Goal: Transaction & Acquisition: Download file/media

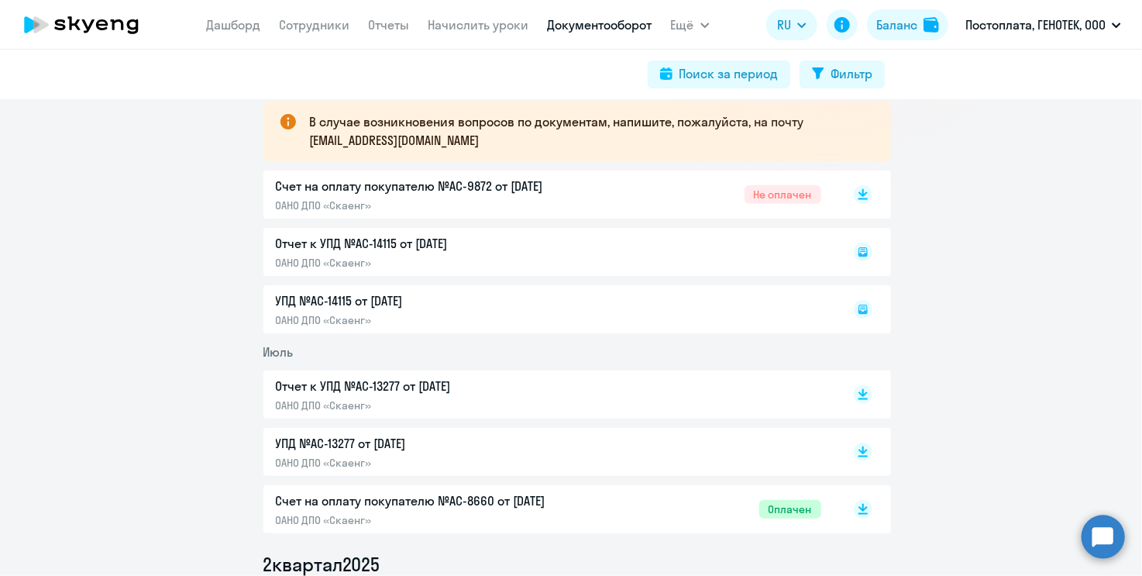
scroll to position [310, 0]
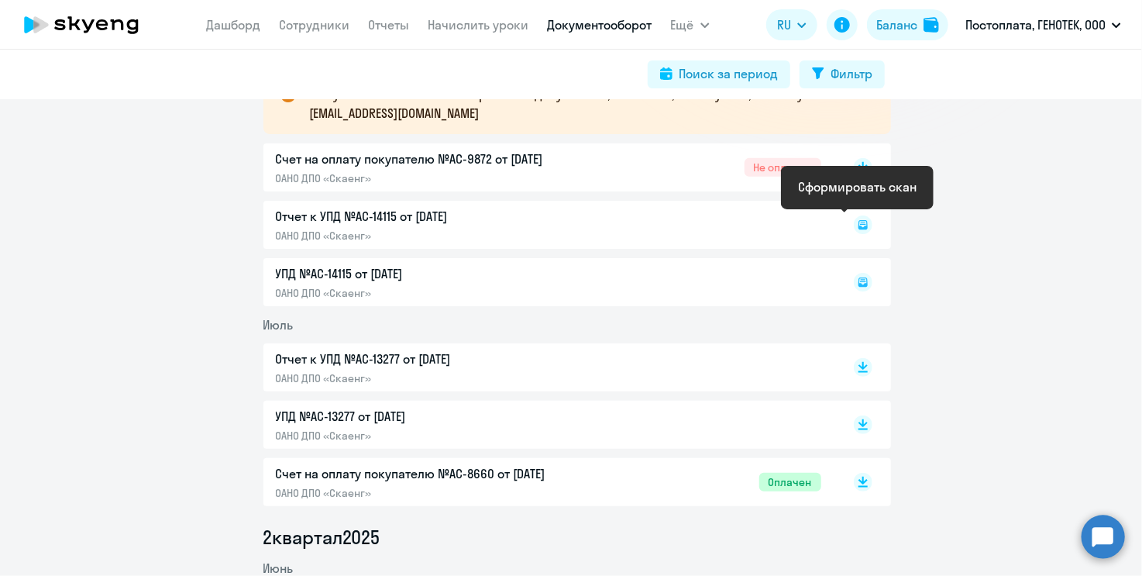
click at [859, 225] on rect at bounding box center [863, 224] width 19 height 19
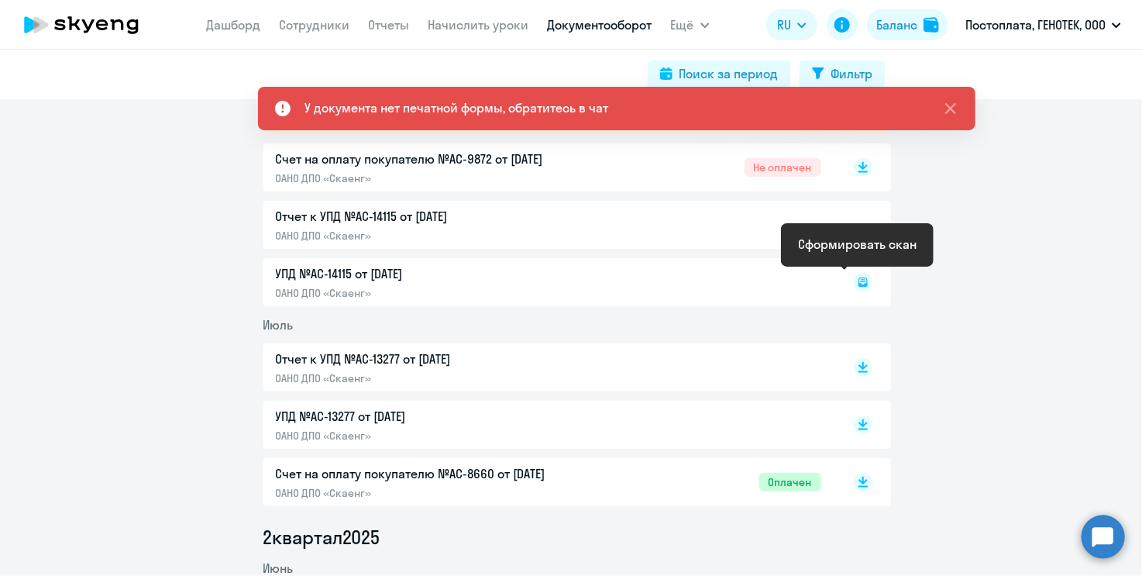
click at [860, 279] on icon at bounding box center [862, 279] width 5 height 1
click at [859, 285] on icon at bounding box center [863, 281] width 9 height 9
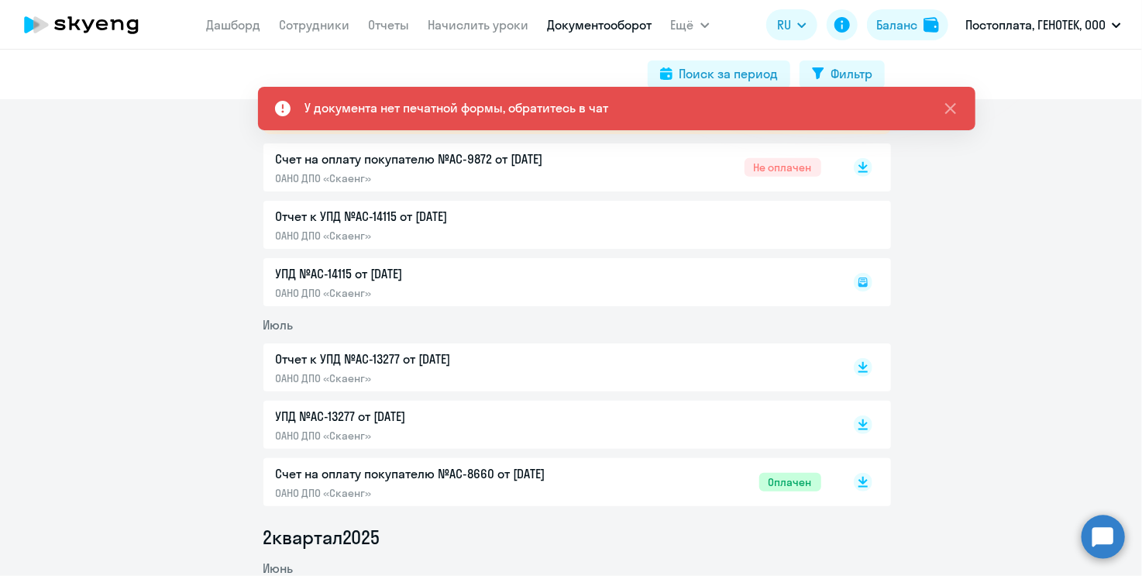
drag, startPoint x: 996, startPoint y: 262, endPoint x: 976, endPoint y: 246, distance: 25.3
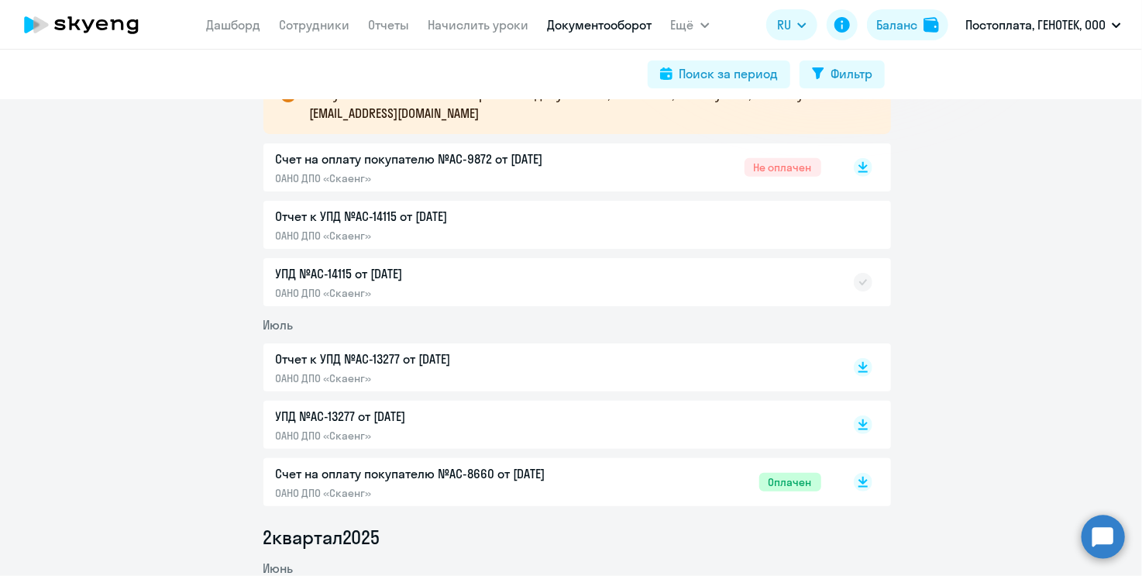
click at [508, 160] on p "Счет на оплату покупателю №AC-9872 от [DATE]" at bounding box center [438, 159] width 325 height 19
click at [859, 167] on rect at bounding box center [863, 167] width 19 height 19
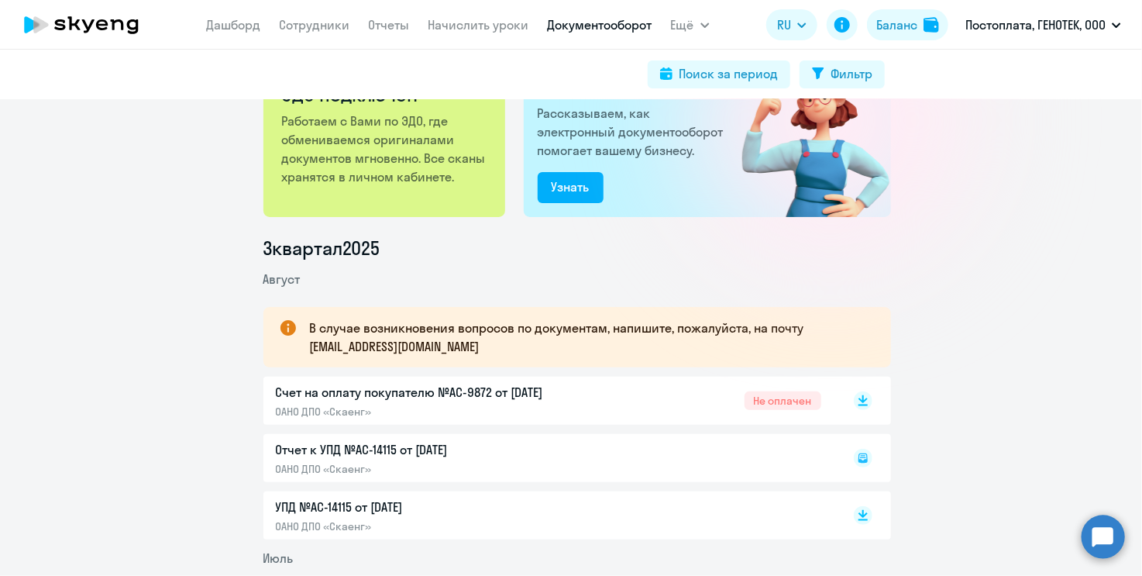
scroll to position [310, 0]
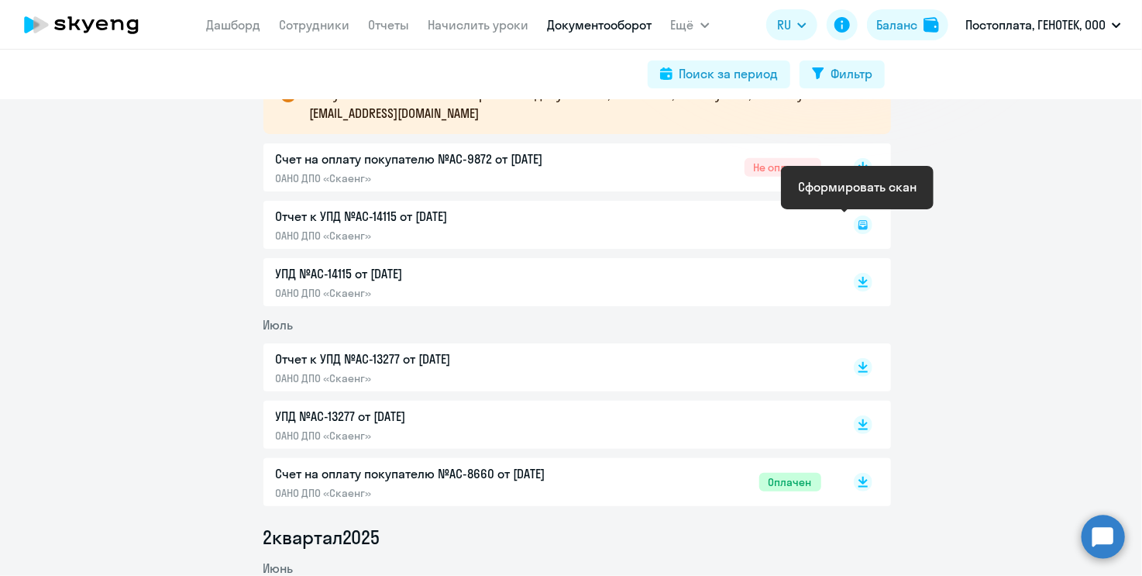
drag, startPoint x: 859, startPoint y: 223, endPoint x: 945, endPoint y: 280, distance: 102.9
click at [858, 224] on icon at bounding box center [863, 224] width 19 height 19
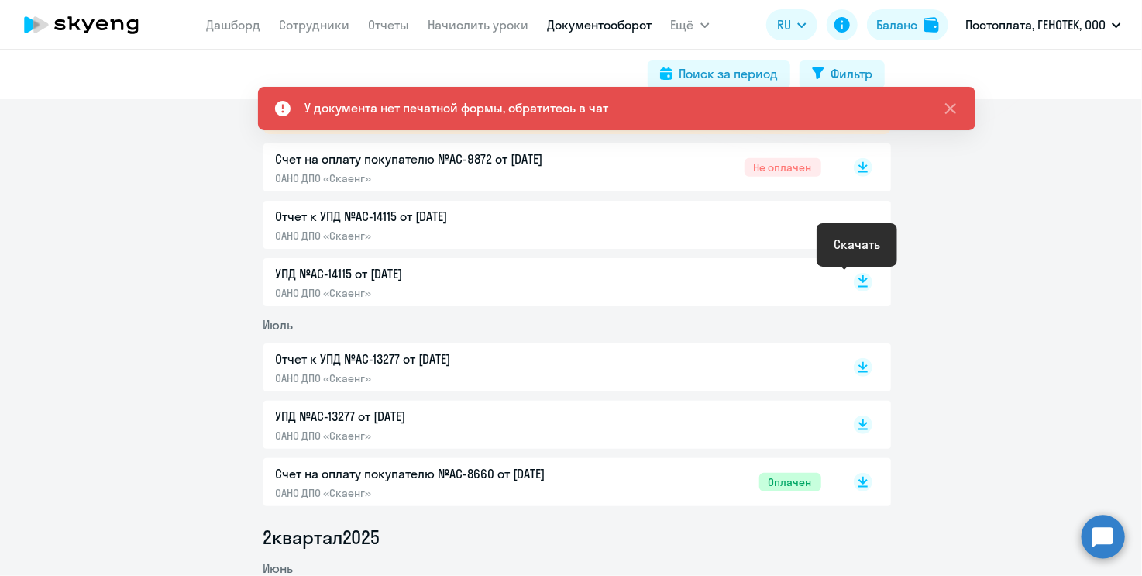
click at [855, 277] on rect at bounding box center [863, 282] width 19 height 19
click at [400, 356] on p "Отчет к УПД №AC-13277 от [DATE]" at bounding box center [438, 358] width 325 height 19
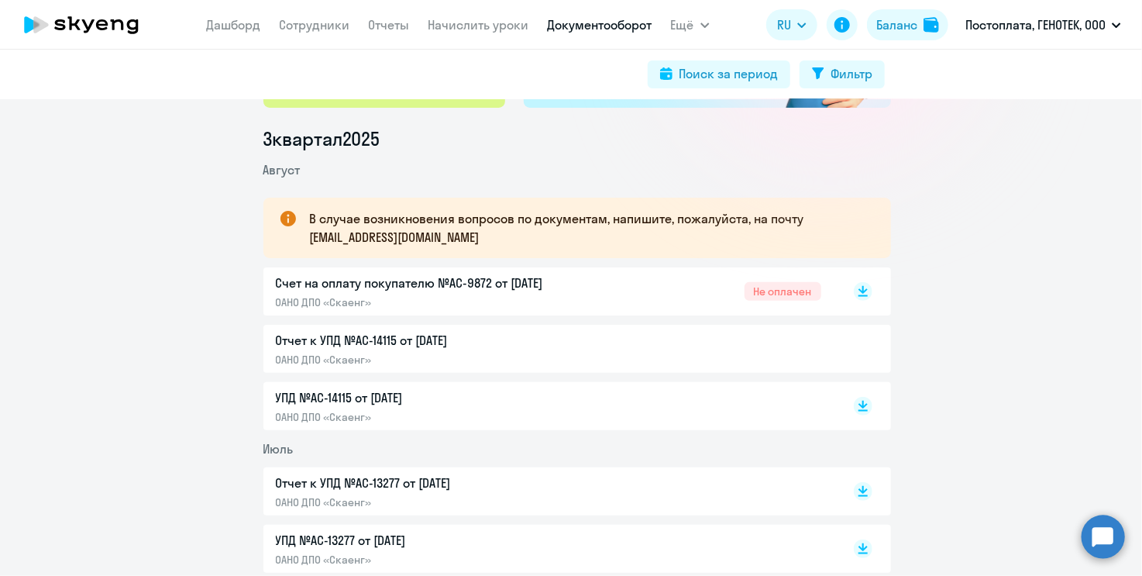
scroll to position [0, 0]
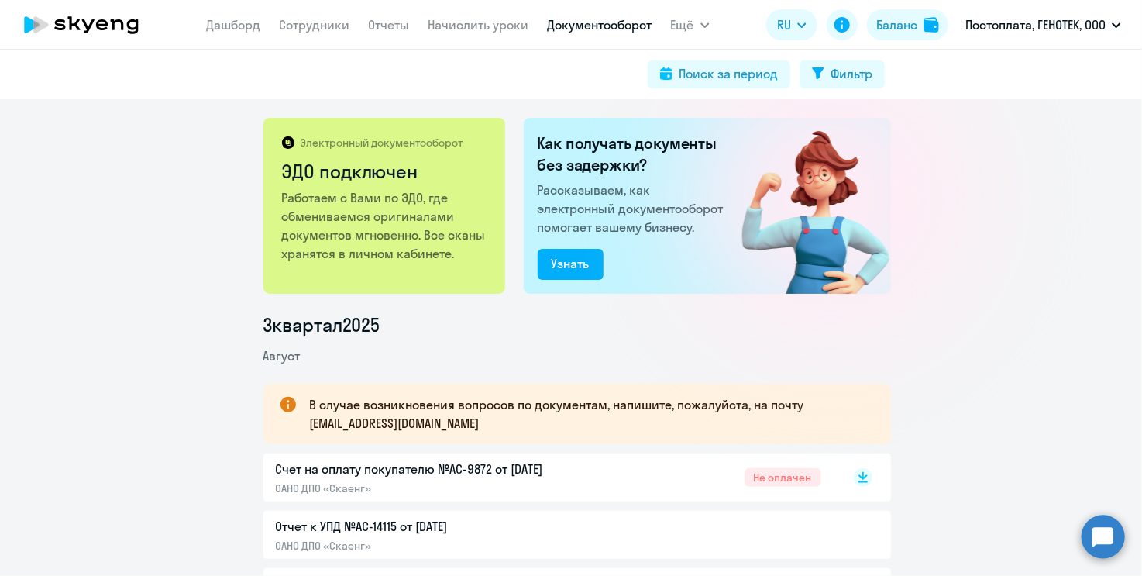
click at [638, 336] on li "3 квартал 2025" at bounding box center [577, 324] width 628 height 25
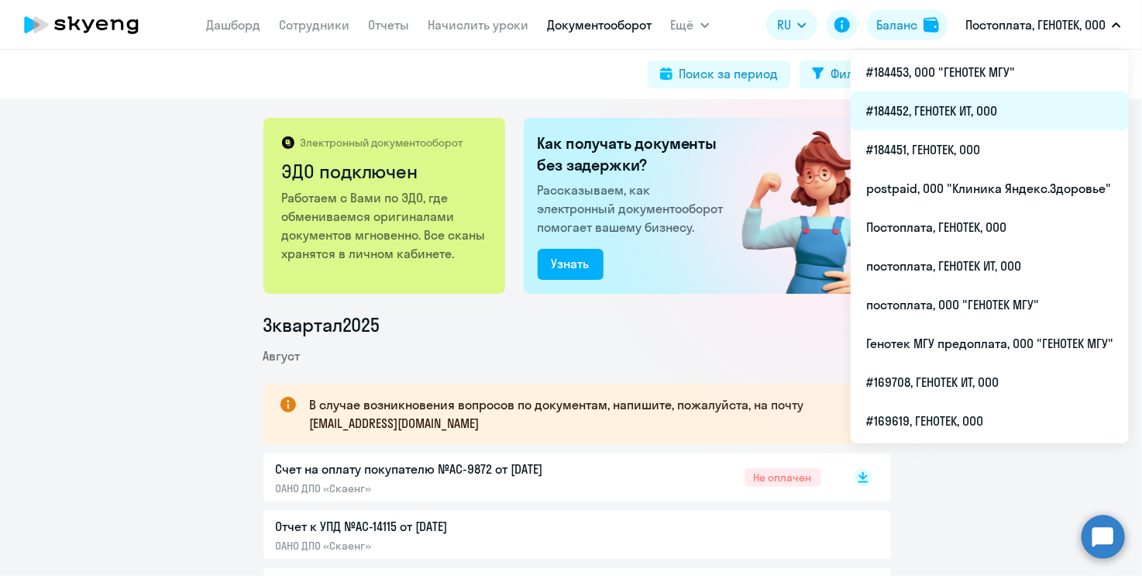
click at [1038, 112] on li "#184452, ГЕНОТЕК ИТ, ООО" at bounding box center [990, 110] width 278 height 39
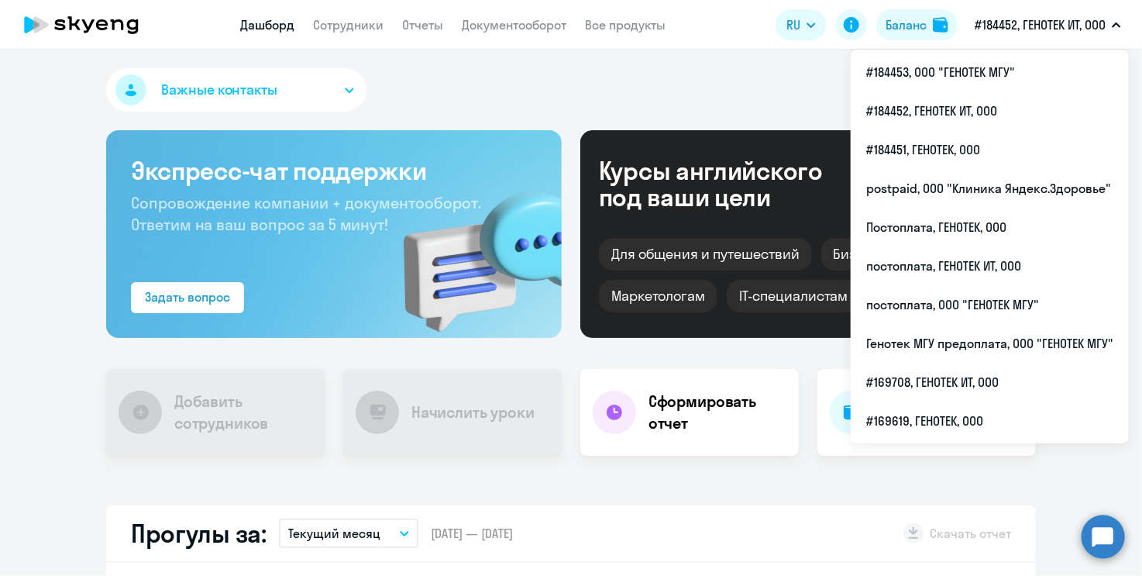
click at [1082, 18] on p "#184452, ГЕНОТЕК ИТ, ООО" at bounding box center [1040, 24] width 131 height 19
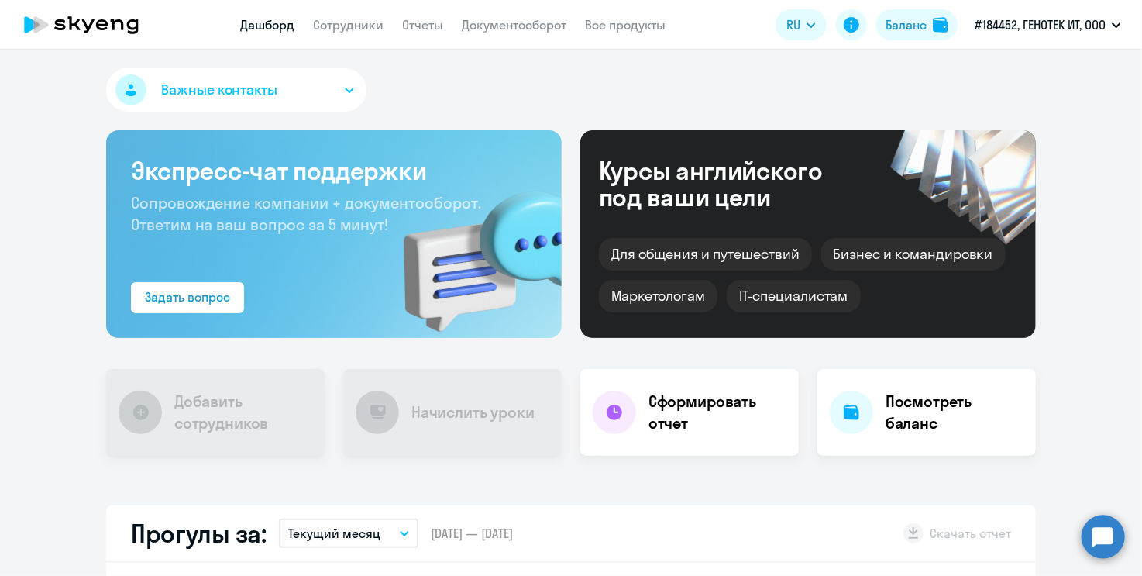
click at [1082, 18] on p "#184452, ГЕНОТЕК ИТ, ООО" at bounding box center [1040, 24] width 131 height 19
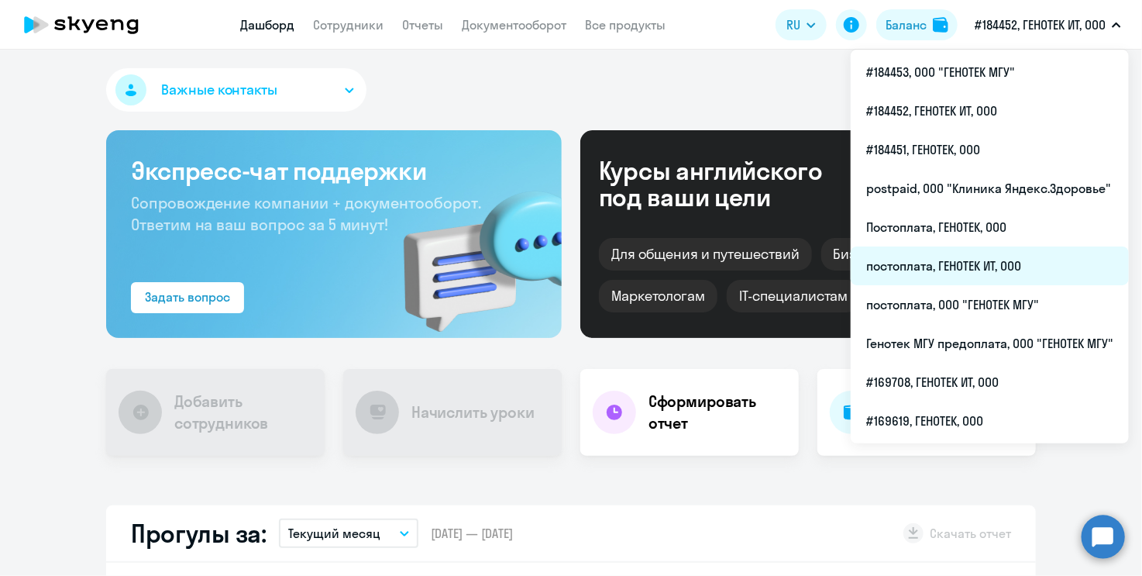
click at [983, 263] on li "постоплата, ГЕНОТЕК ИТ, ООО" at bounding box center [990, 265] width 278 height 39
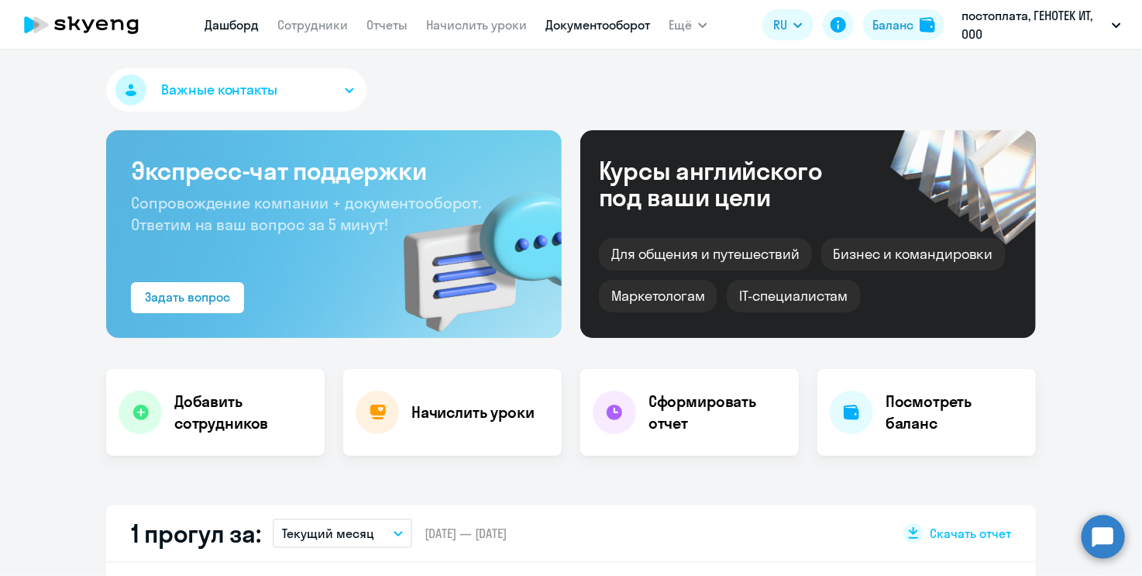
click at [589, 28] on link "Документооборот" at bounding box center [598, 24] width 105 height 15
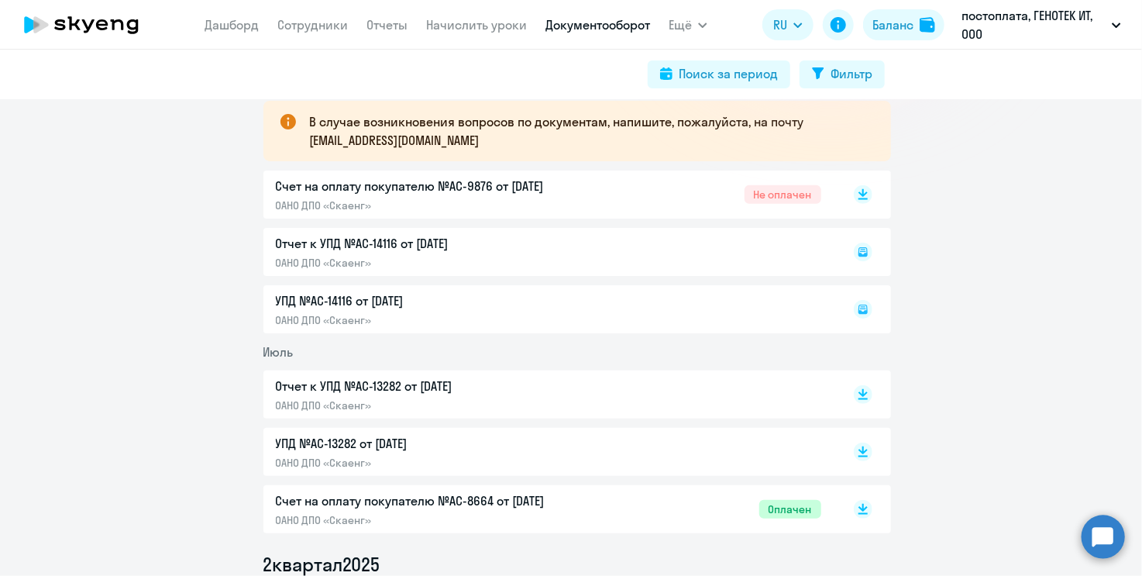
scroll to position [310, 0]
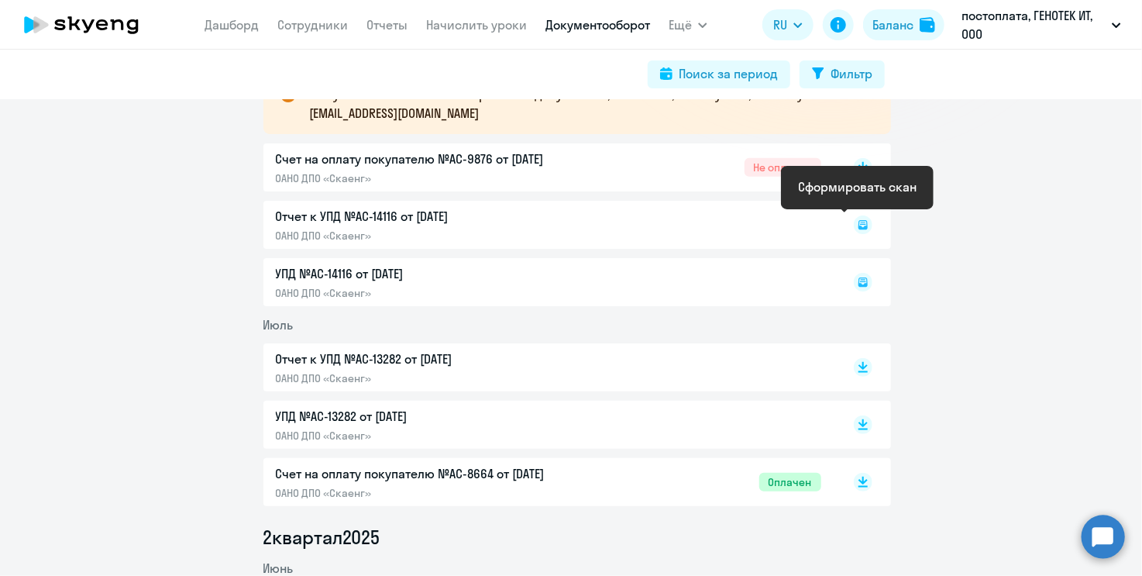
click at [859, 227] on icon at bounding box center [863, 224] width 9 height 9
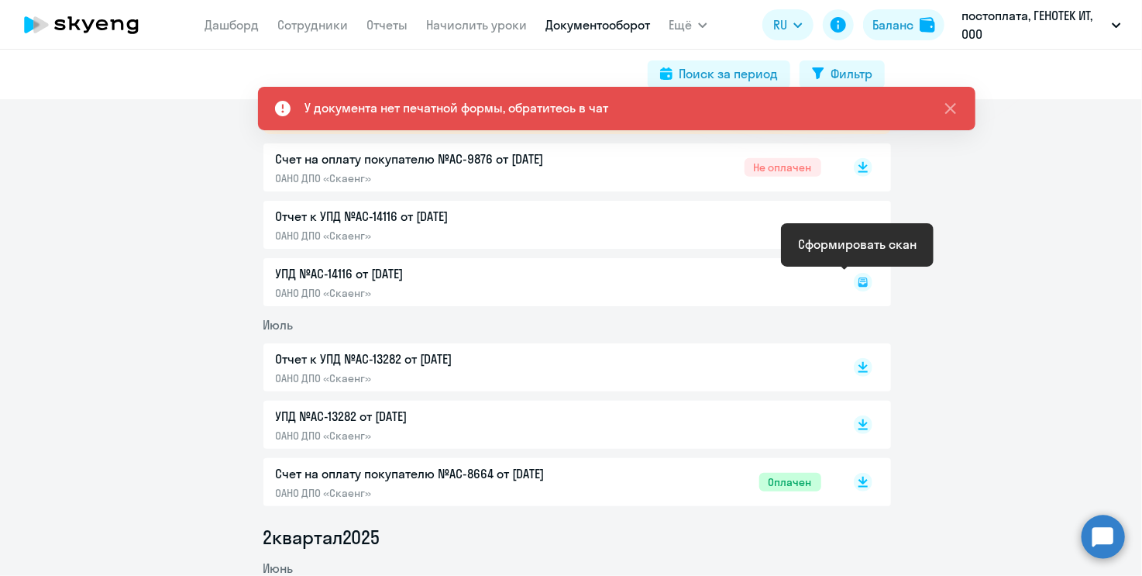
click at [860, 281] on icon at bounding box center [862, 281] width 5 height 1
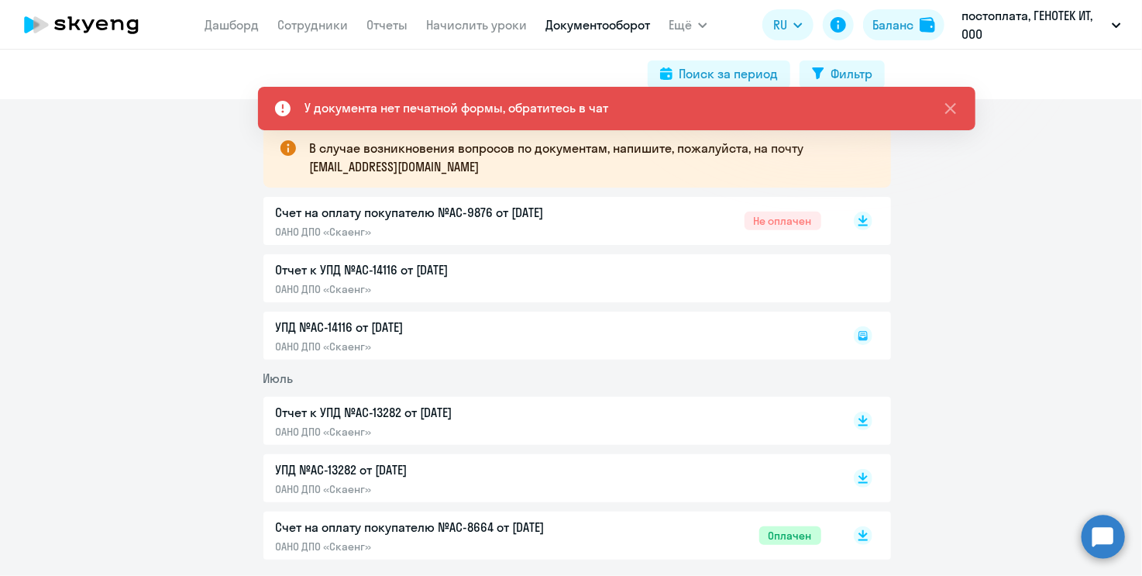
scroll to position [232, 0]
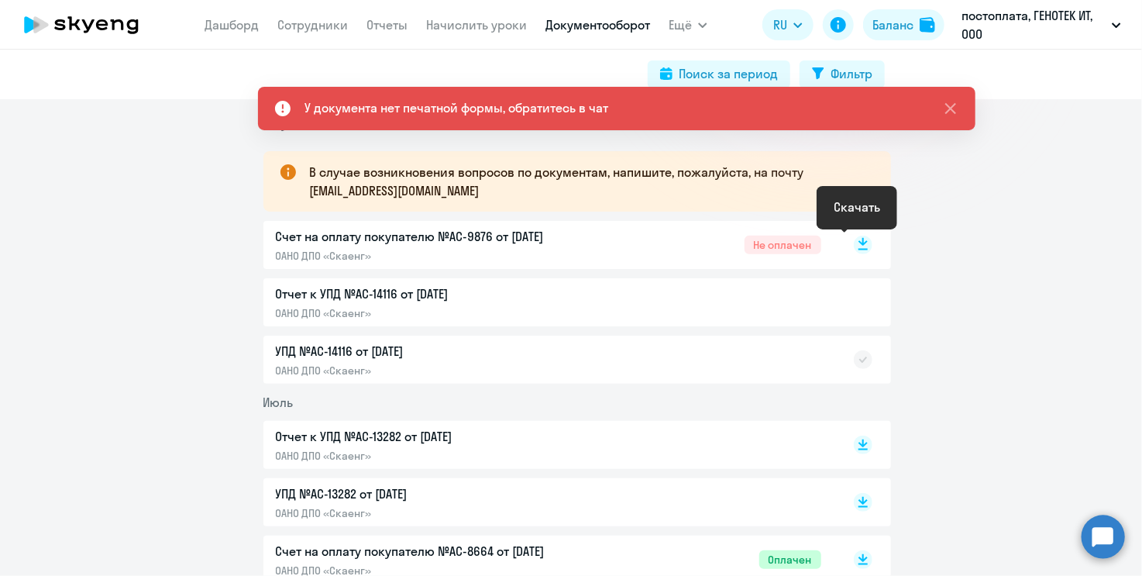
click at [856, 246] on rect at bounding box center [863, 245] width 19 height 19
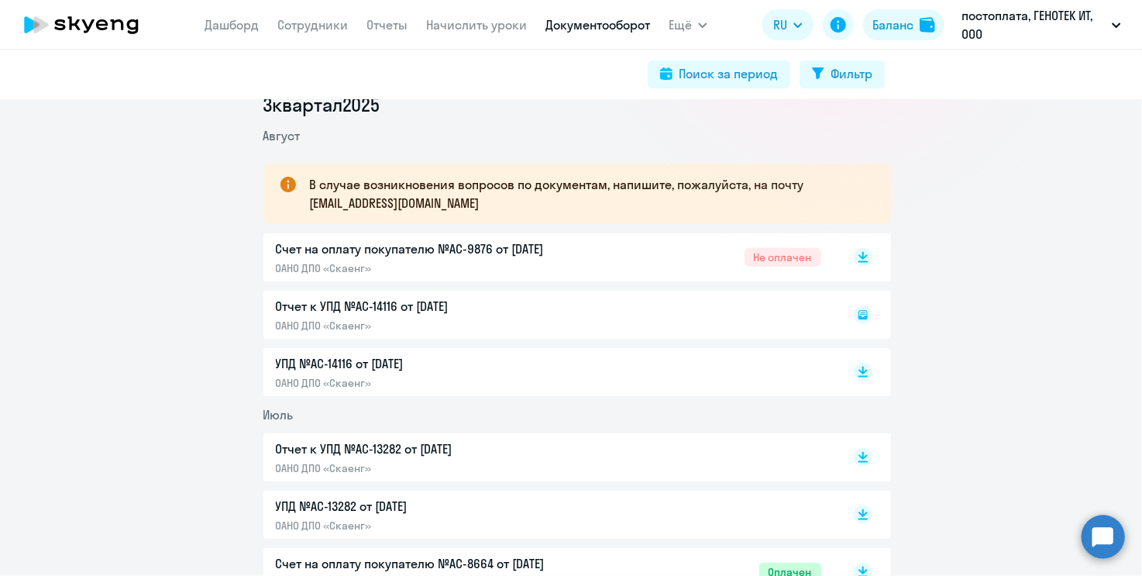
scroll to position [232, 0]
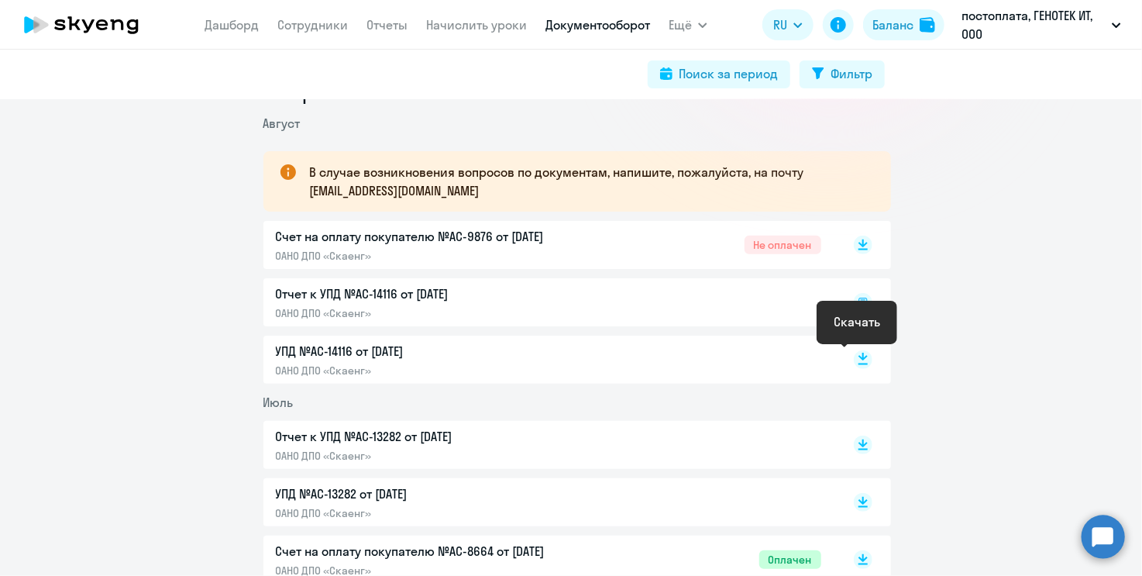
click at [854, 360] on rect at bounding box center [863, 359] width 19 height 19
click at [415, 290] on div "Отчет к УПД №AC-14116 от 01.08.2025 ОАНО ДПО «Скаенг»" at bounding box center [577, 302] width 628 height 48
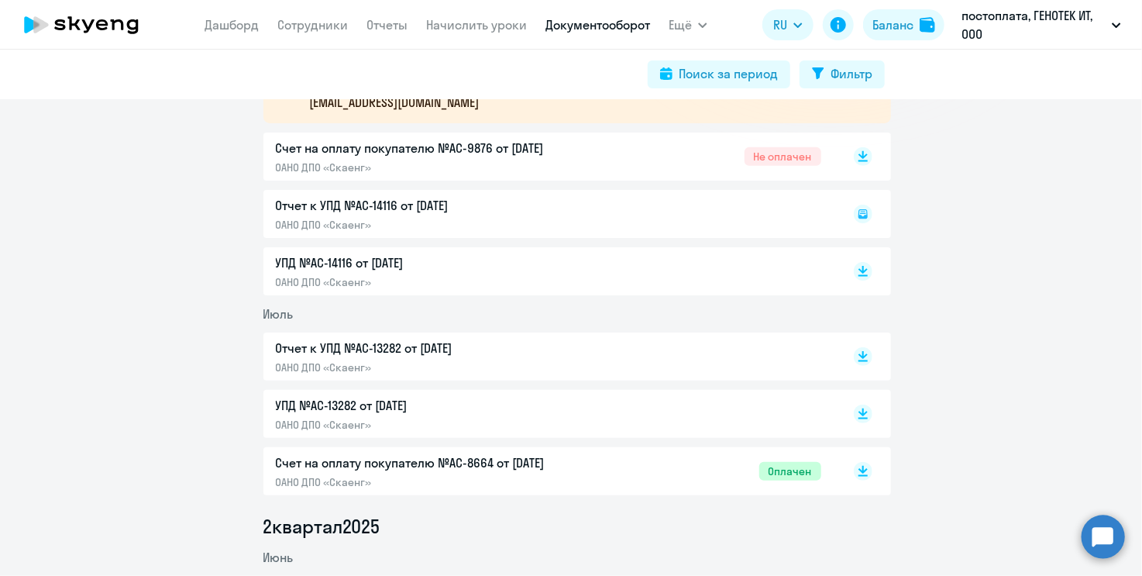
scroll to position [0, 0]
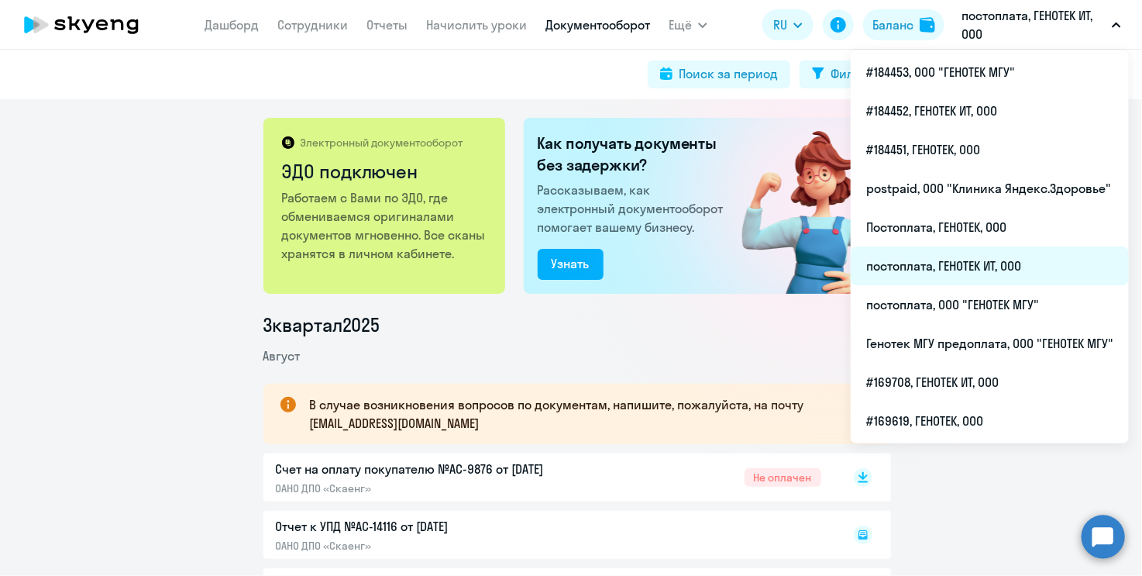
click at [997, 263] on li "постоплата, ГЕНОТЕК ИТ, ООО" at bounding box center [990, 265] width 278 height 39
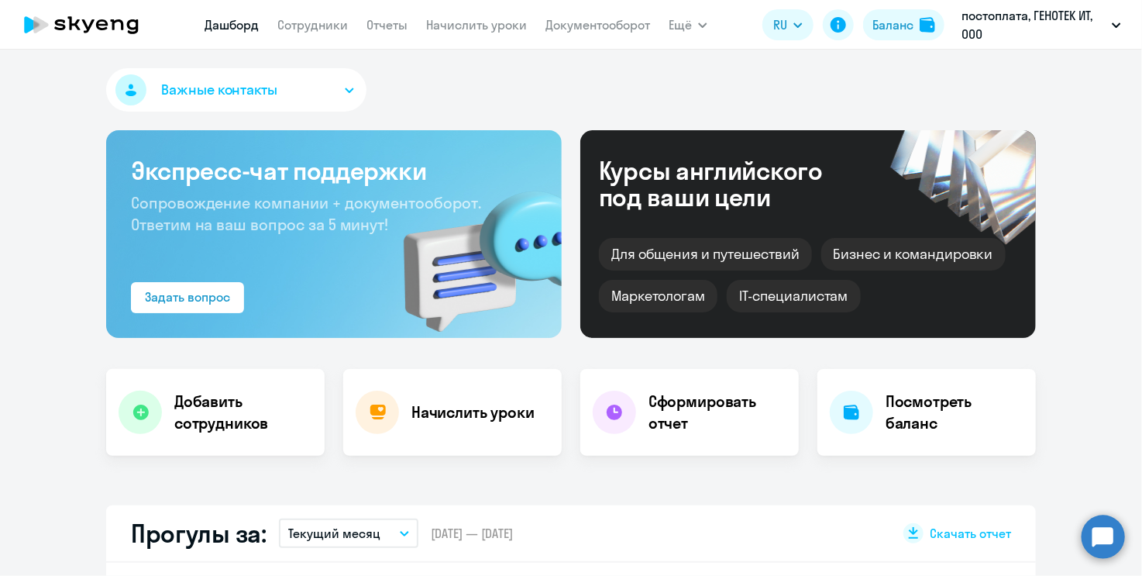
select select "30"
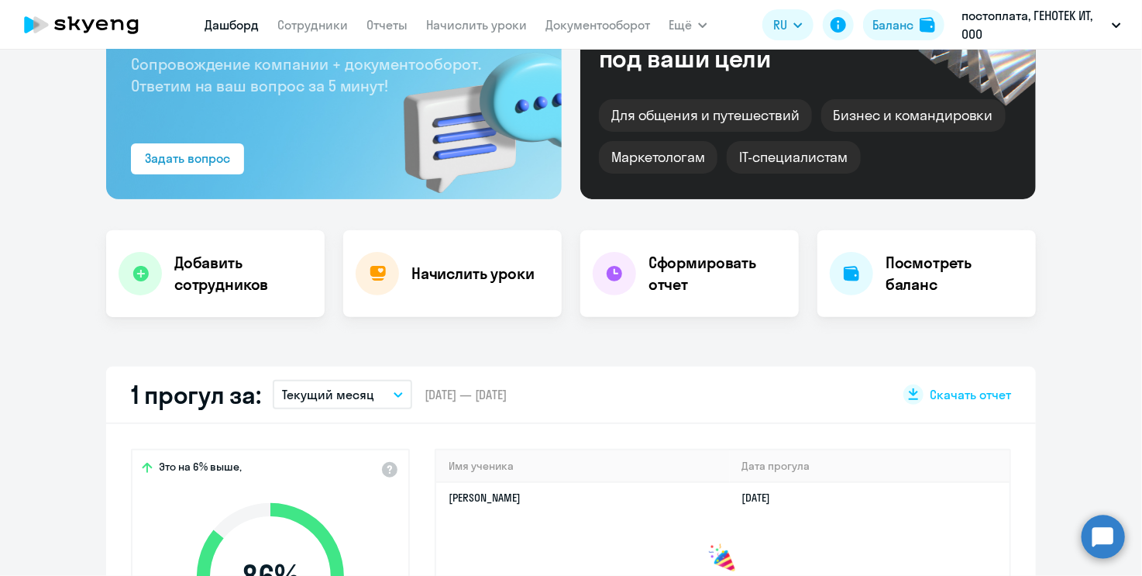
scroll to position [387, 0]
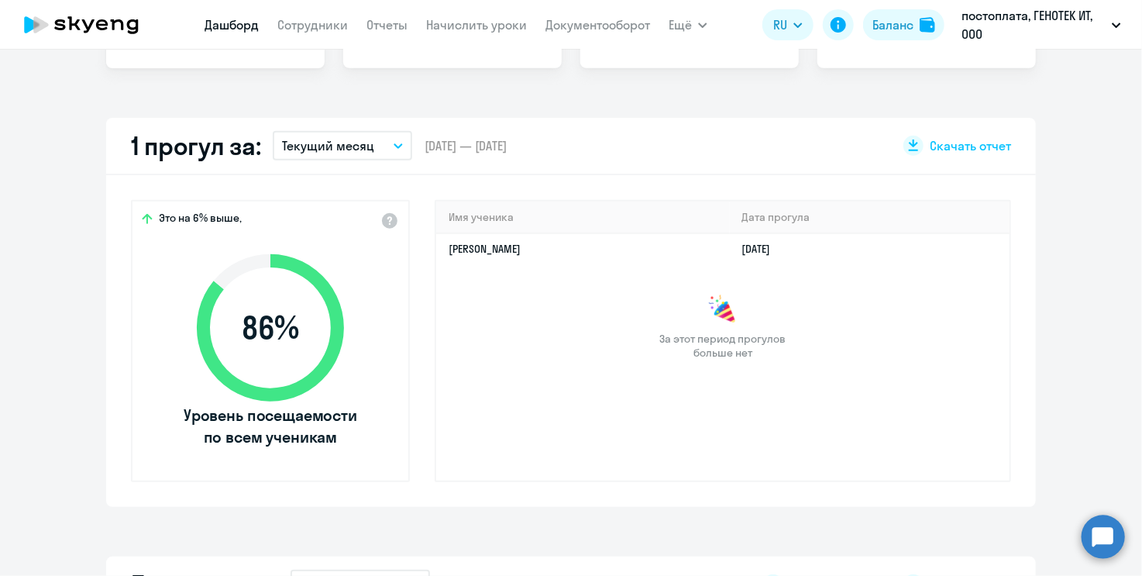
click at [394, 143] on icon "button" at bounding box center [398, 145] width 9 height 5
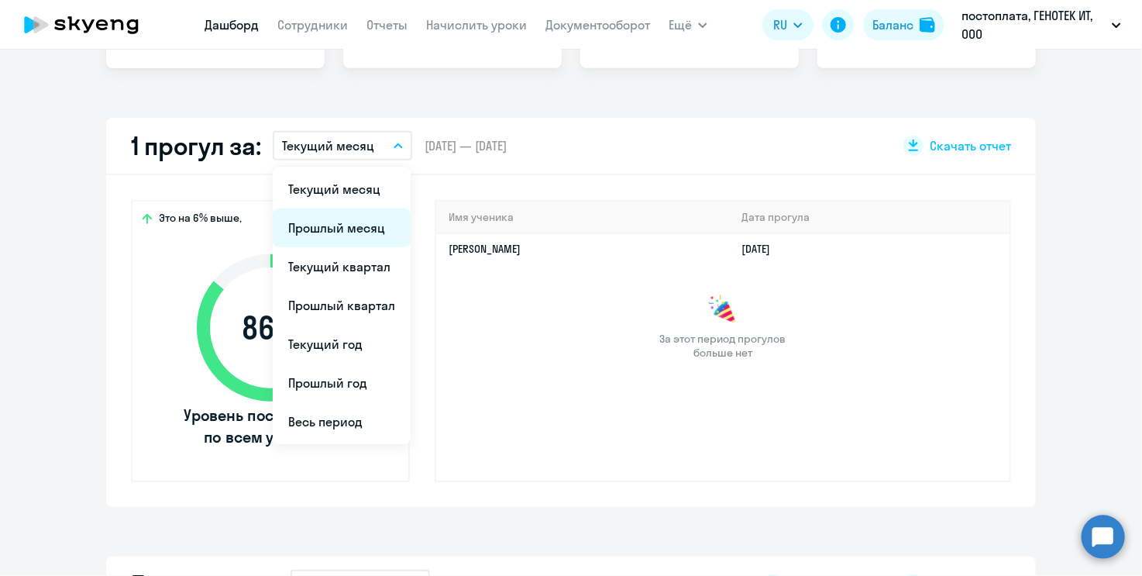
click at [336, 223] on li "Прошлый месяц" at bounding box center [342, 227] width 138 height 39
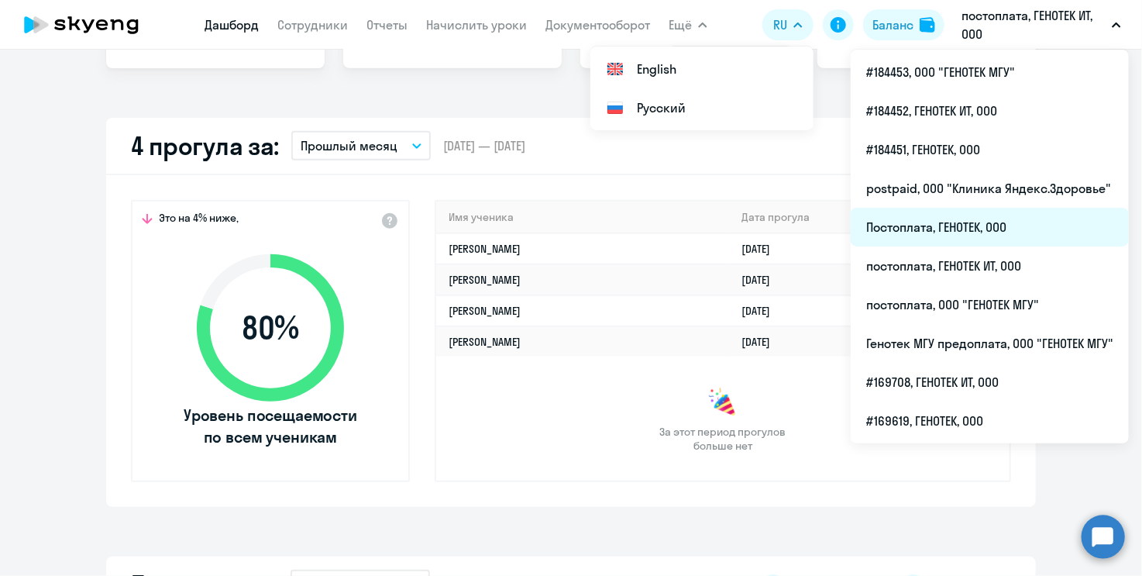
click at [1000, 227] on li "Постоплата, ГЕНОТЕК, ООО" at bounding box center [990, 227] width 278 height 39
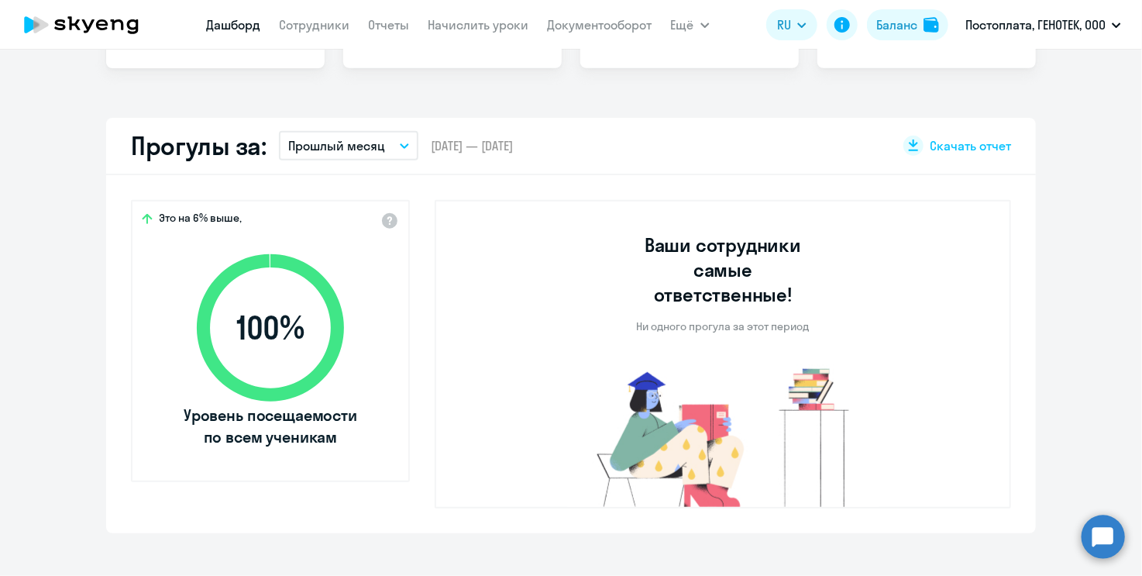
select select "30"
click at [329, 151] on p "Прошлый месяц" at bounding box center [336, 145] width 97 height 19
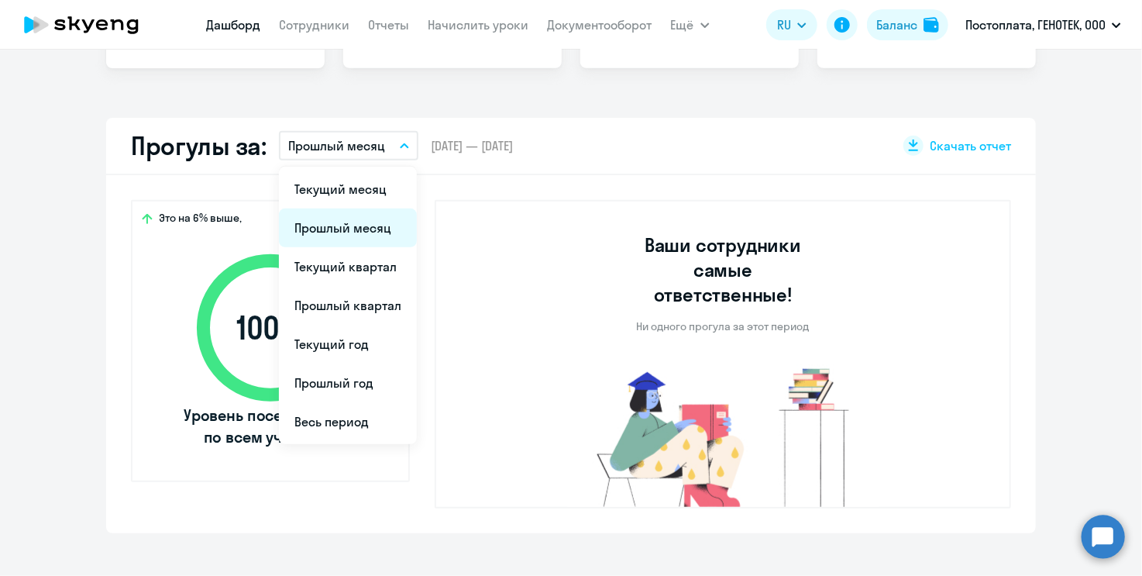
click at [331, 229] on li "Прошлый месяц" at bounding box center [348, 227] width 138 height 39
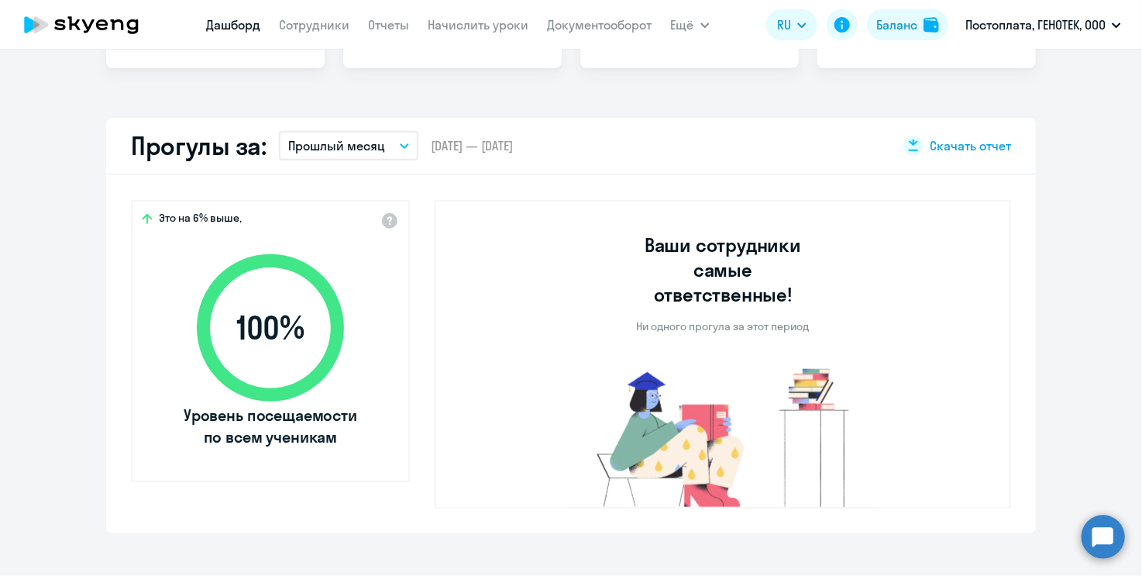
click at [912, 149] on icon at bounding box center [913, 145] width 12 height 12
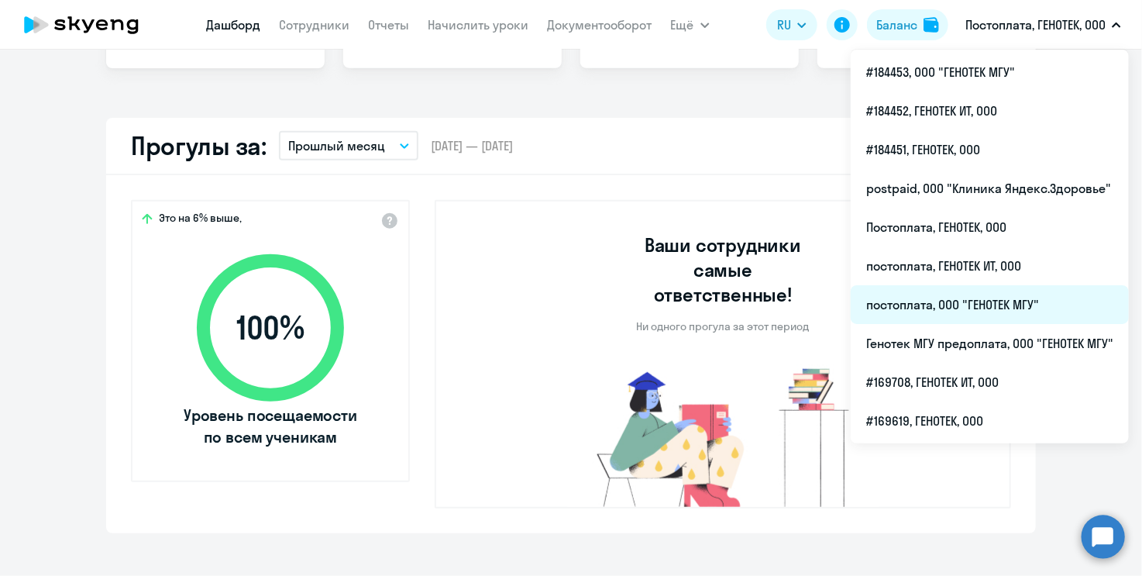
click at [1000, 301] on li "постоплата, ООО "ГЕНОТЕК МГУ"" at bounding box center [990, 304] width 278 height 39
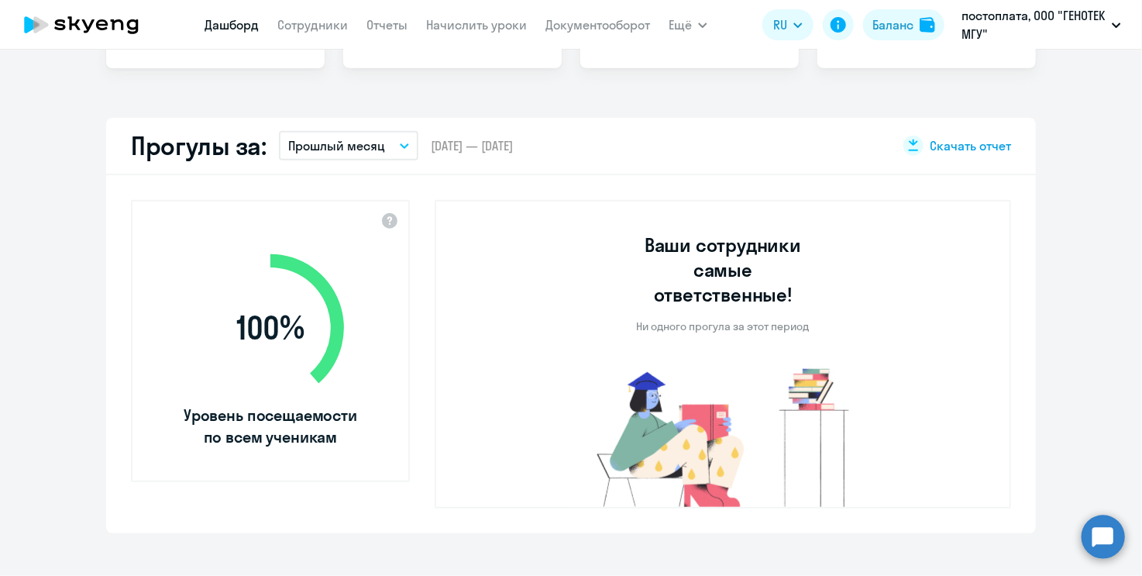
select select "30"
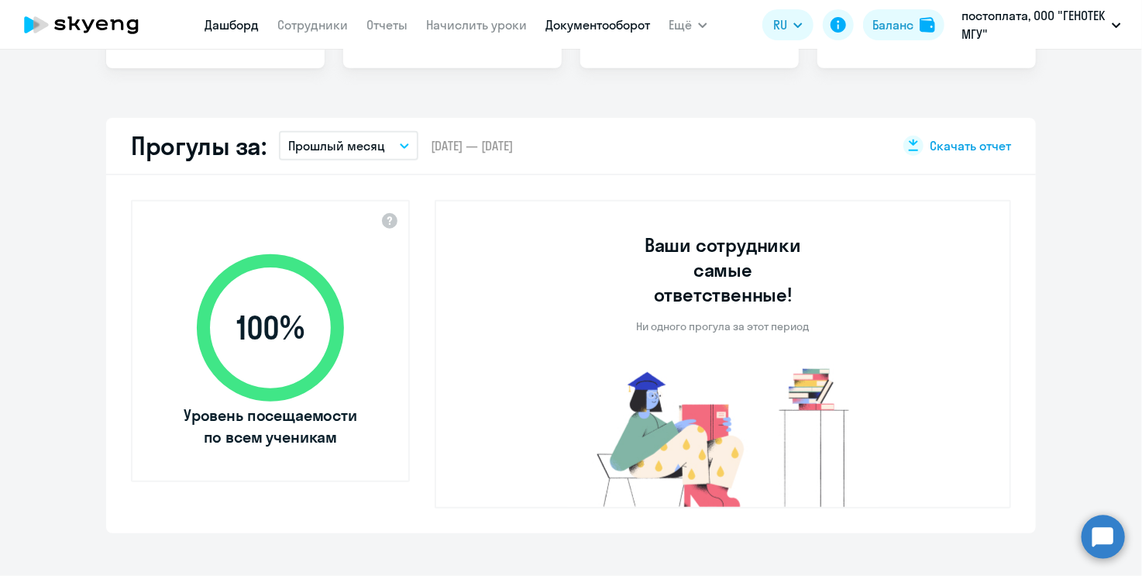
click at [577, 26] on link "Документооборот" at bounding box center [598, 24] width 105 height 15
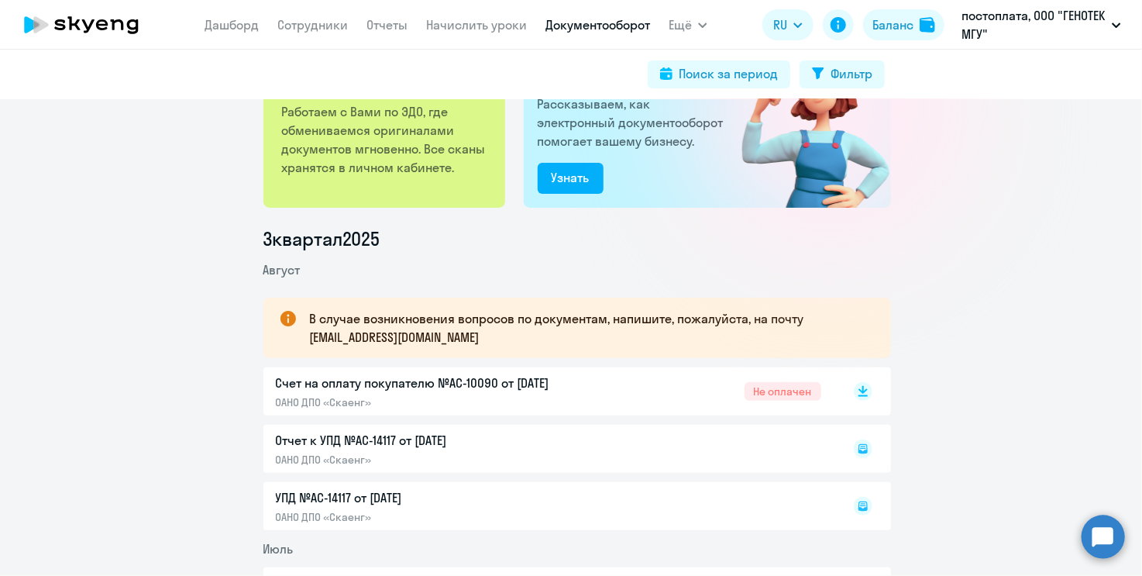
scroll to position [232, 0]
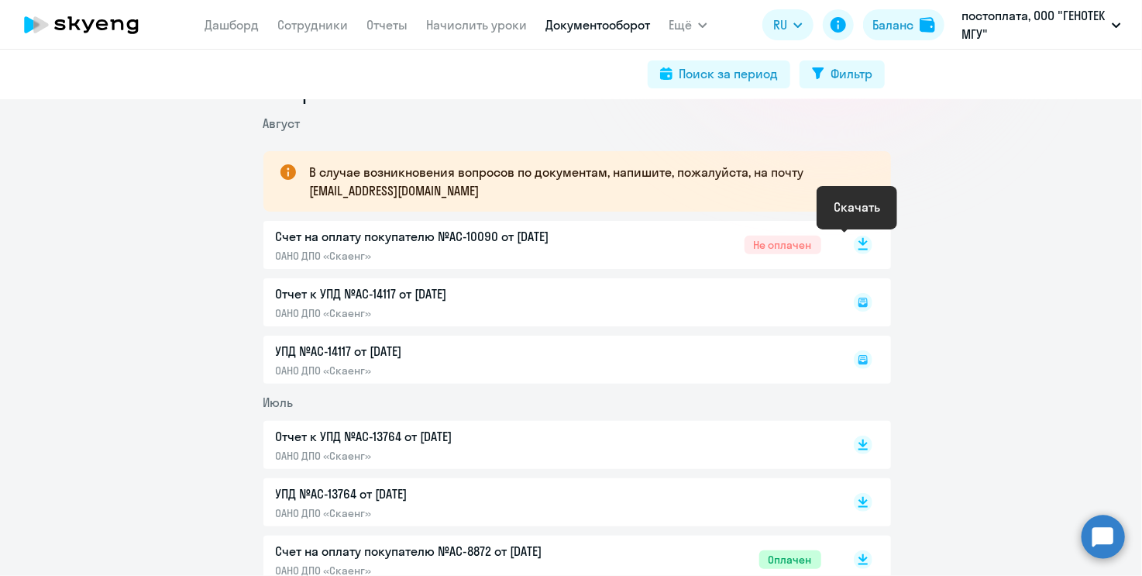
click at [859, 243] on icon at bounding box center [863, 242] width 9 height 8
click at [527, 287] on div "Отчет к УПД №AC-14117 от 01.08.2025 ОАНО ДПО «Скаенг»" at bounding box center [577, 302] width 628 height 48
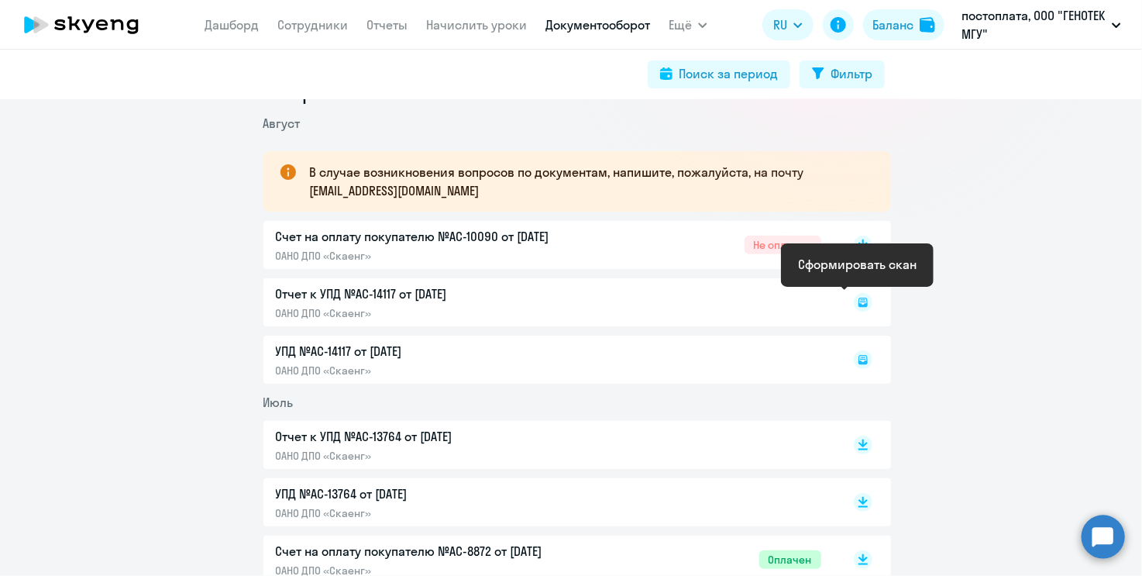
drag, startPoint x: 855, startPoint y: 298, endPoint x: 879, endPoint y: 298, distance: 23.3
click at [854, 297] on rect at bounding box center [863, 302] width 19 height 19
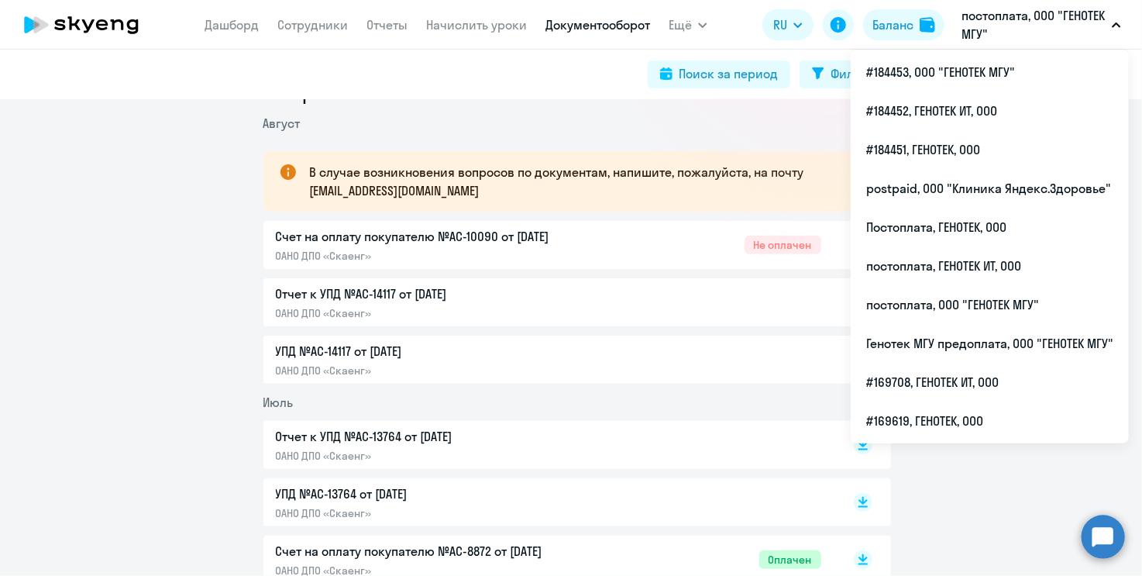
drag, startPoint x: 583, startPoint y: 121, endPoint x: 470, endPoint y: 80, distance: 119.6
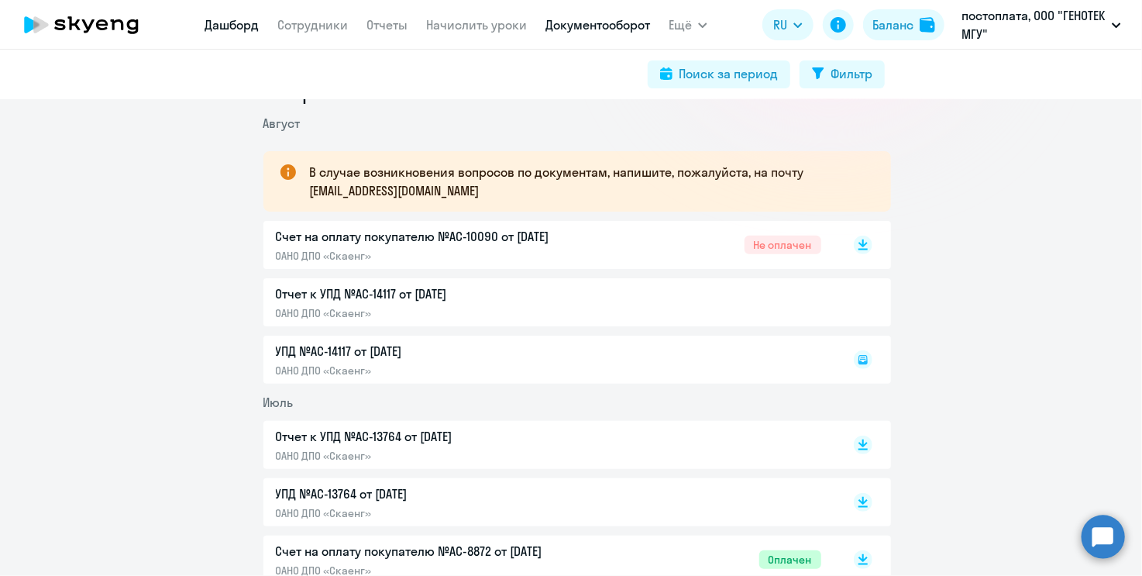
click at [229, 27] on link "Дашборд" at bounding box center [232, 24] width 54 height 15
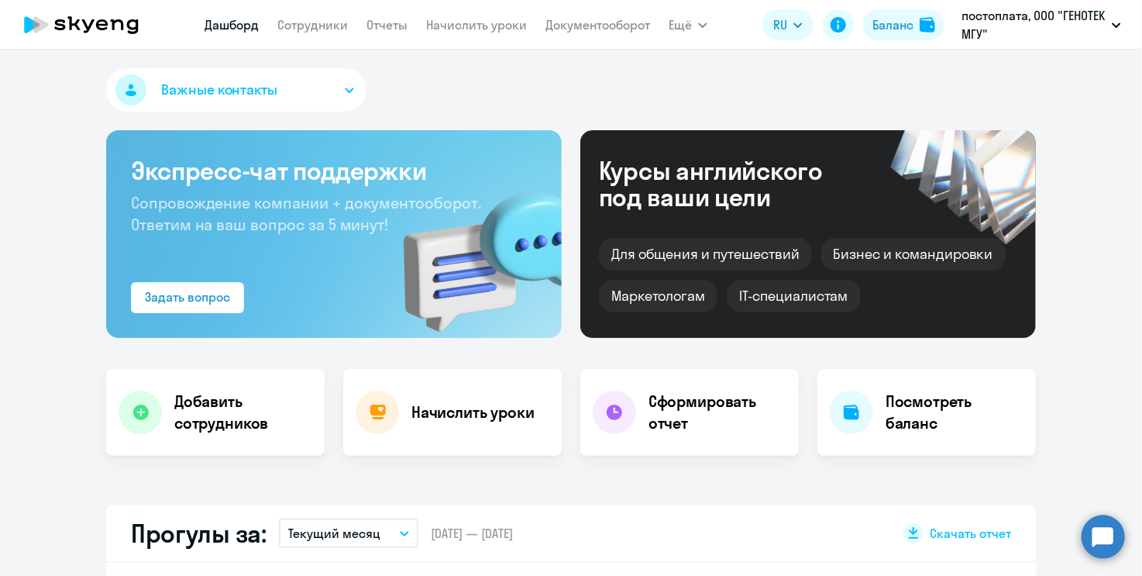
select select "30"
